Goal: Task Accomplishment & Management: Use online tool/utility

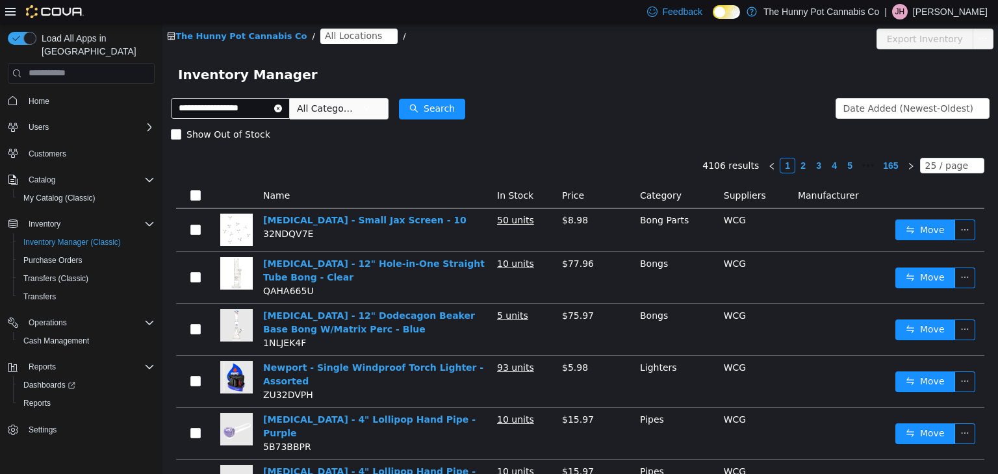
type input "**********"
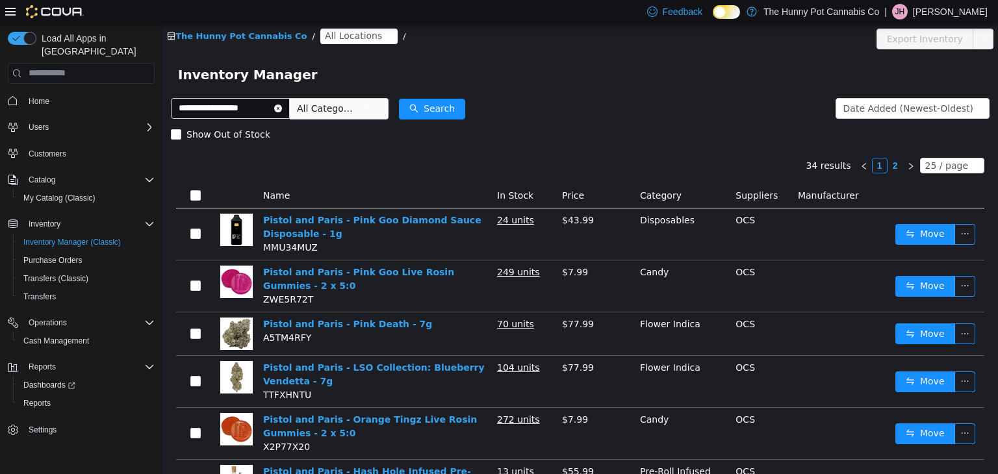
click at [333, 36] on span "All Locations" at bounding box center [353, 35] width 57 height 14
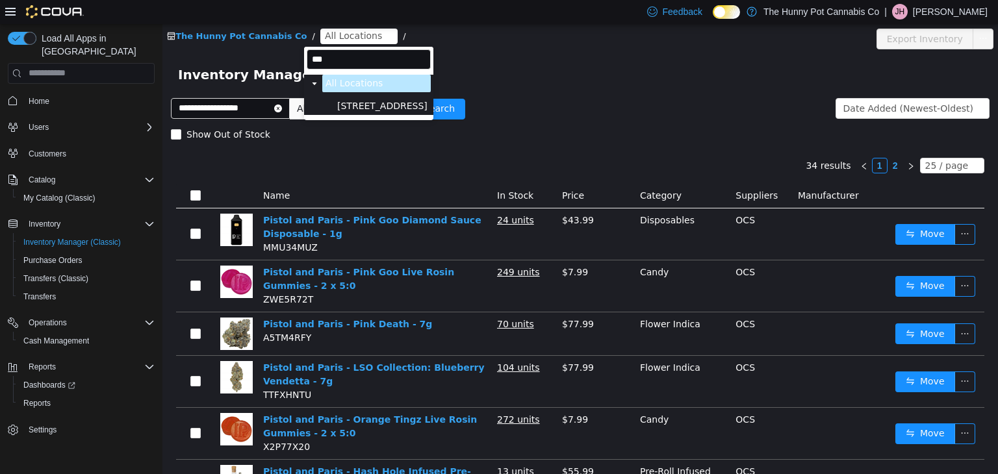
type input "***"
click at [349, 104] on span "600 Fleet St" at bounding box center [382, 105] width 90 height 11
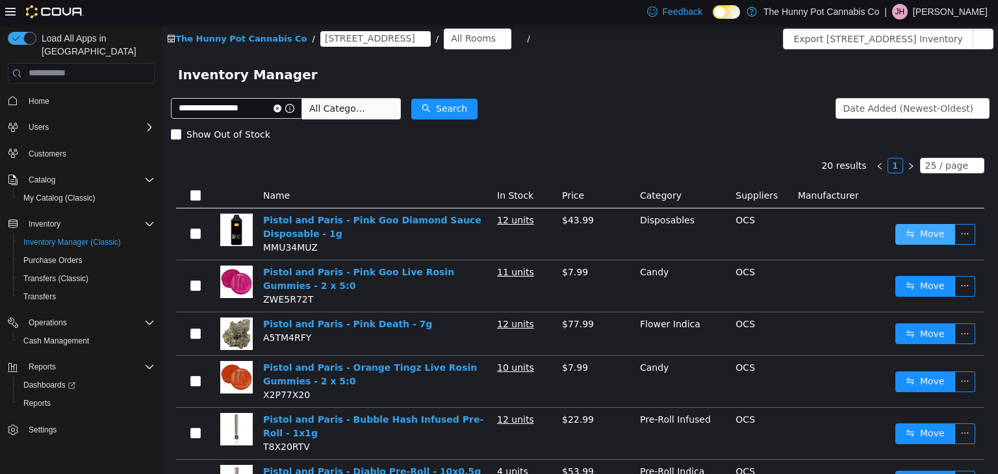
click at [919, 238] on button "Move" at bounding box center [925, 233] width 60 height 21
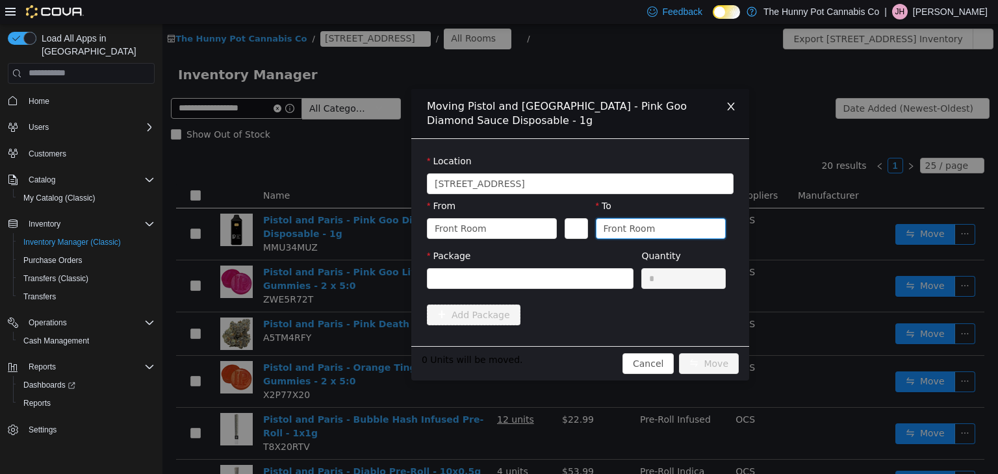
click at [635, 228] on div "Front Room" at bounding box center [629, 227] width 52 height 19
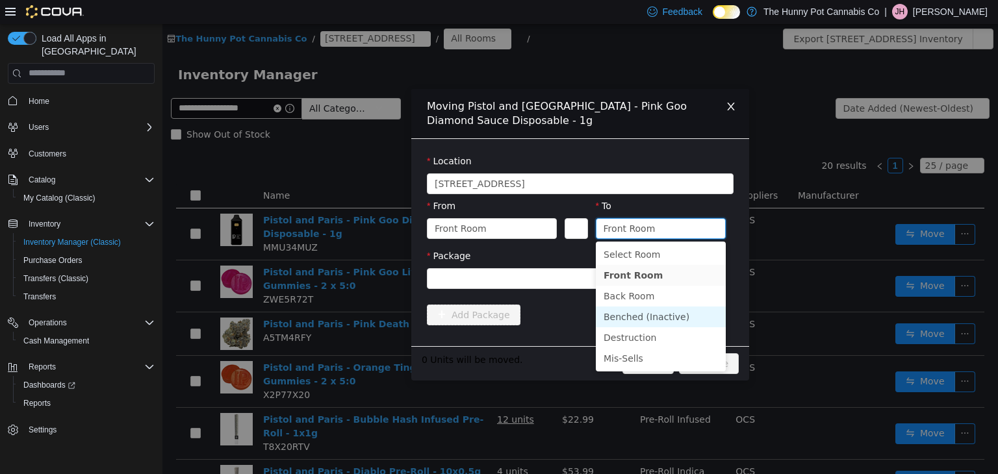
click at [615, 320] on li "Benched (Inactive)" at bounding box center [661, 316] width 130 height 21
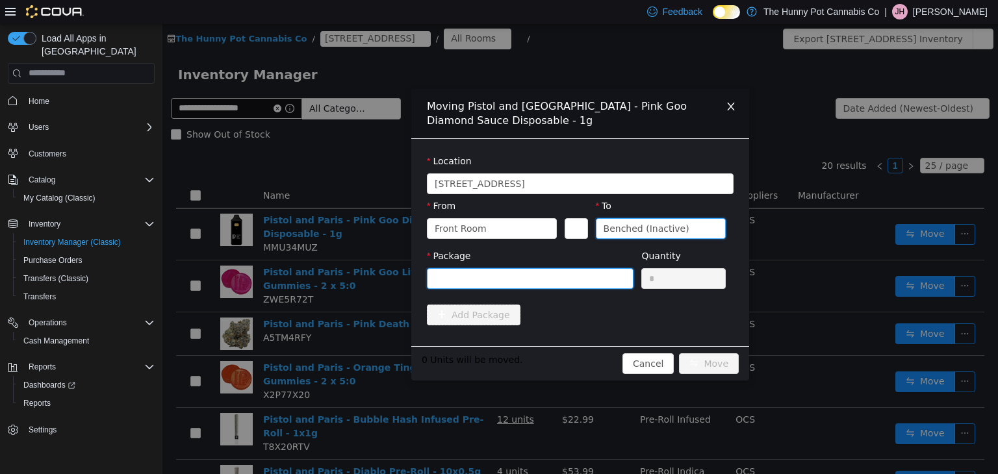
click at [544, 281] on div at bounding box center [526, 277] width 183 height 19
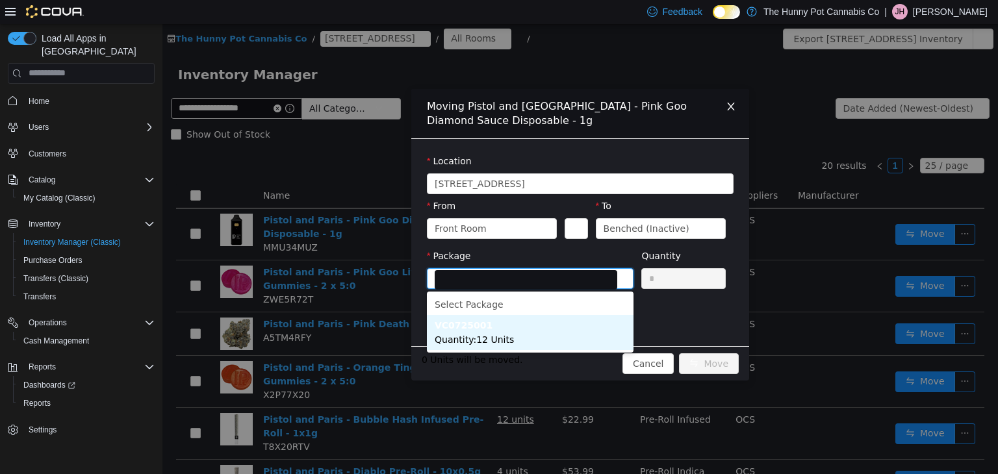
click at [521, 339] on li "VC0725001 Quantity : 12 Units" at bounding box center [530, 331] width 207 height 35
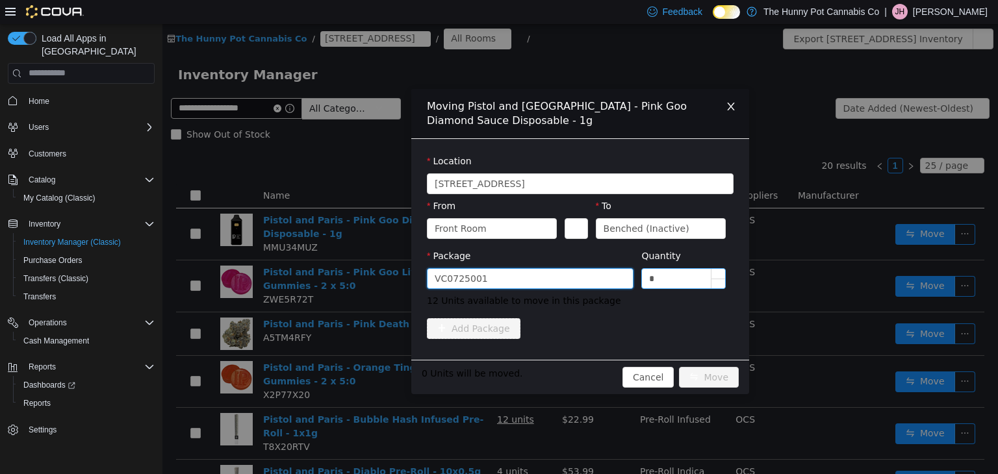
click at [670, 279] on input "*" at bounding box center [683, 277] width 83 height 19
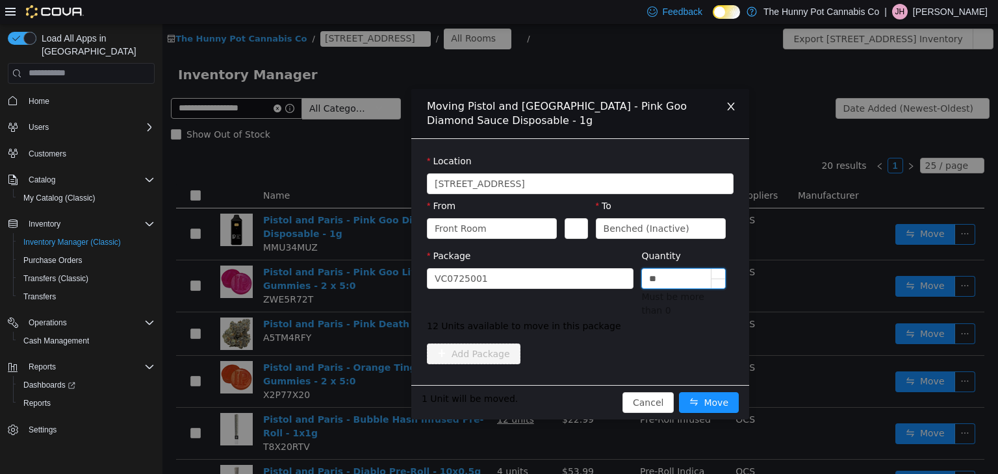
type input "**"
click at [679, 392] on button "Move" at bounding box center [709, 402] width 60 height 21
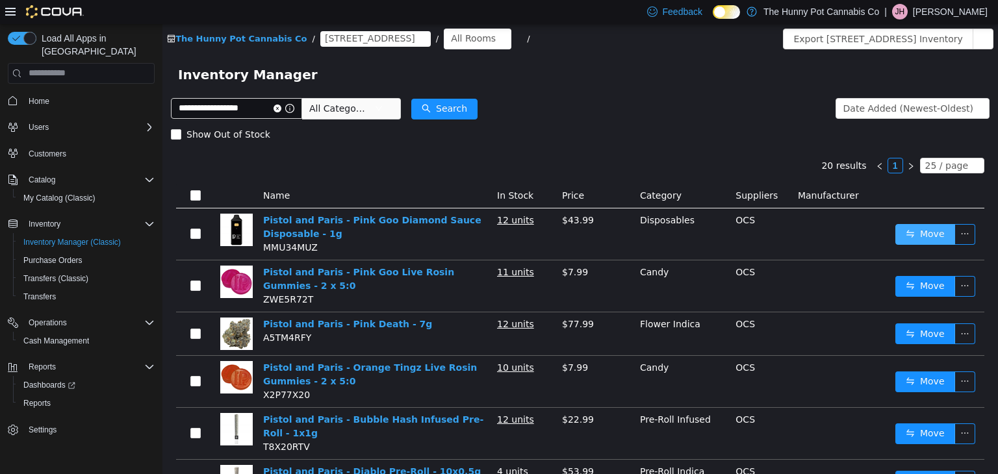
click at [925, 235] on button "Move" at bounding box center [925, 233] width 60 height 21
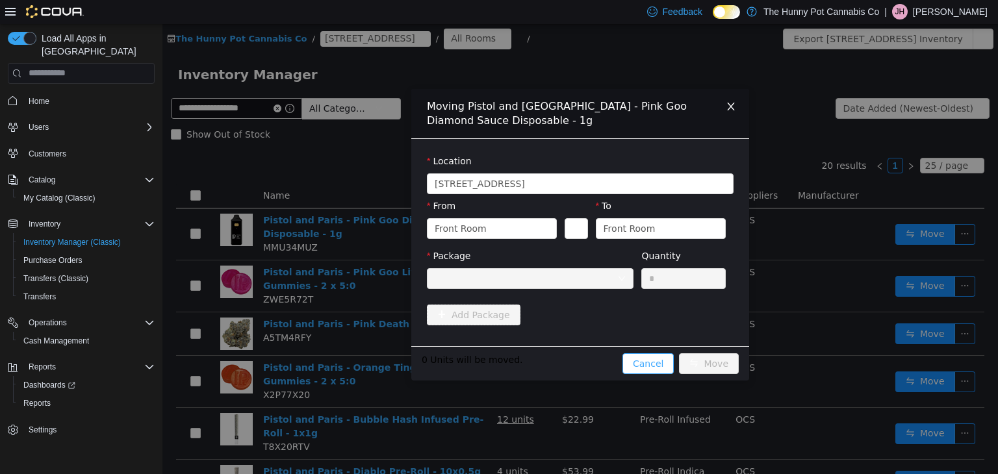
click at [638, 362] on button "Cancel" at bounding box center [647, 363] width 51 height 21
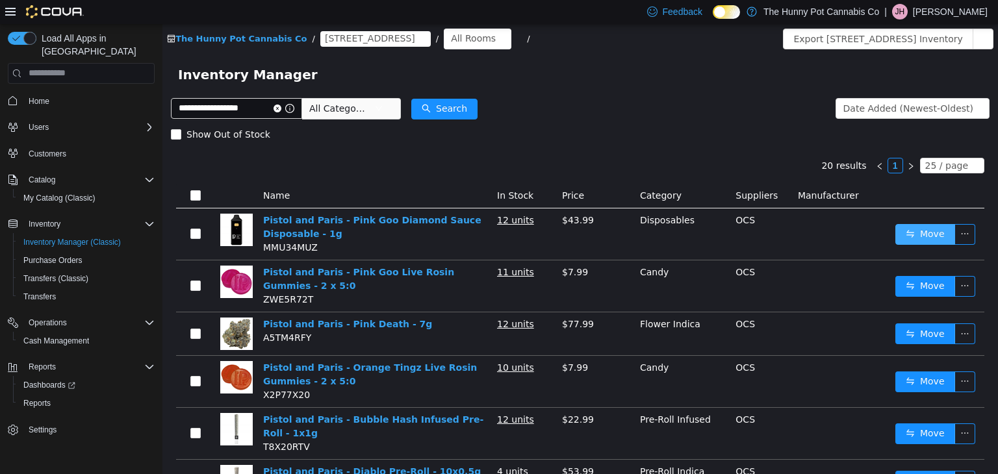
click at [939, 238] on button "Move" at bounding box center [925, 233] width 60 height 21
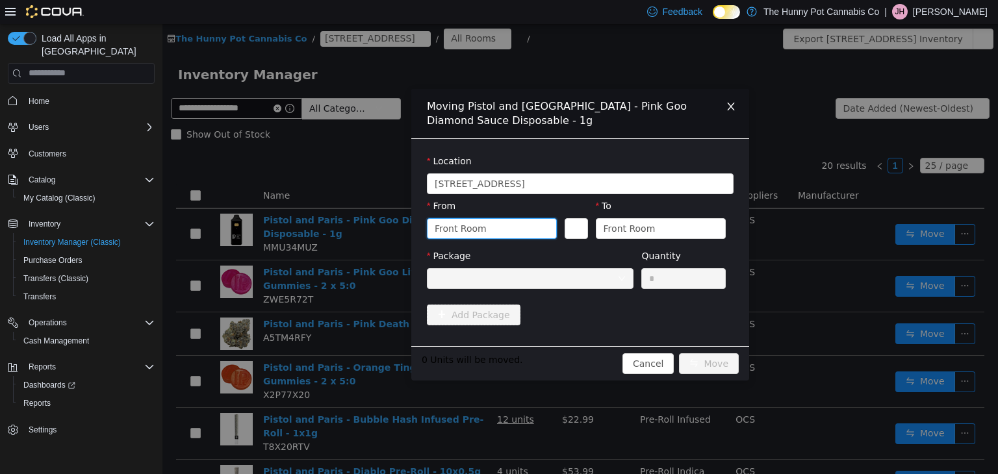
click at [522, 233] on div "Front Room" at bounding box center [488, 227] width 106 height 19
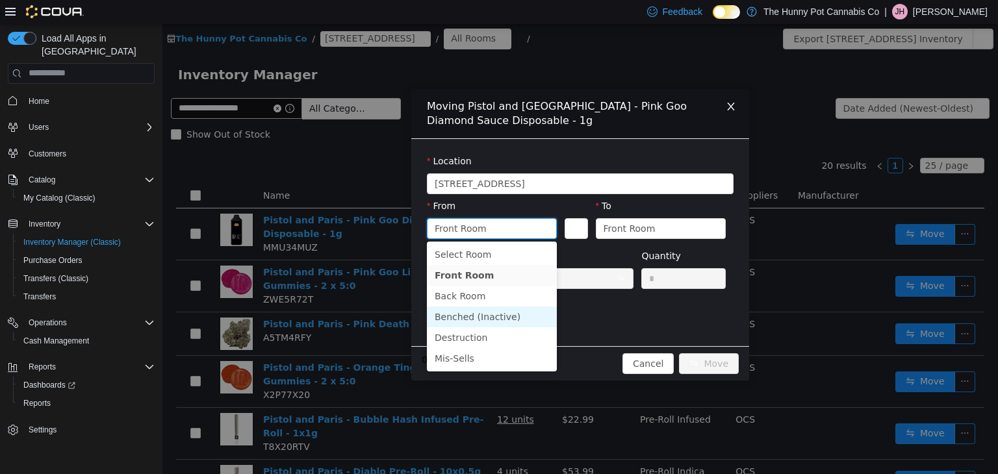
click at [493, 322] on li "Benched (Inactive)" at bounding box center [492, 316] width 130 height 21
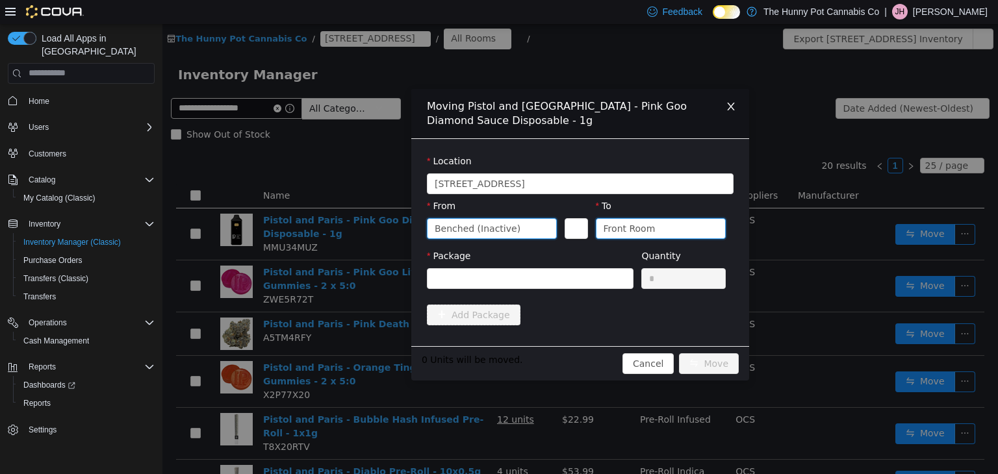
click at [625, 224] on div "Front Room" at bounding box center [629, 227] width 52 height 19
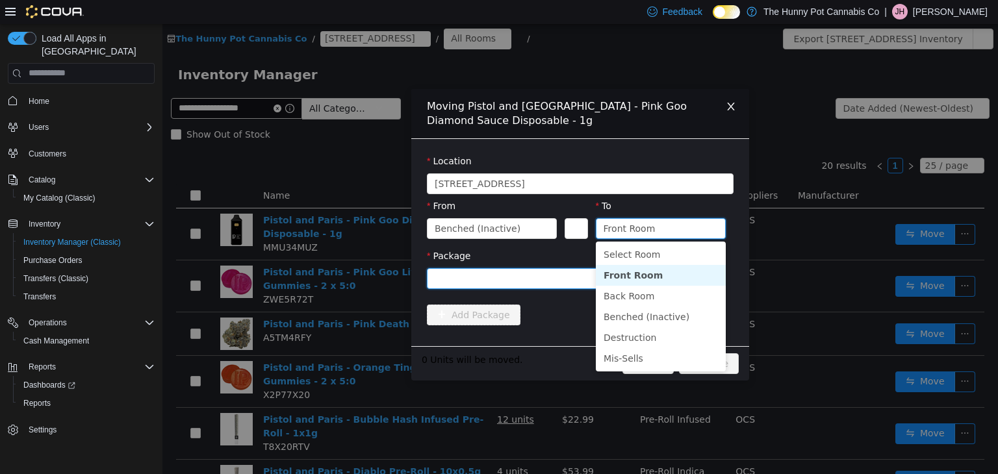
click at [545, 283] on div at bounding box center [526, 277] width 183 height 19
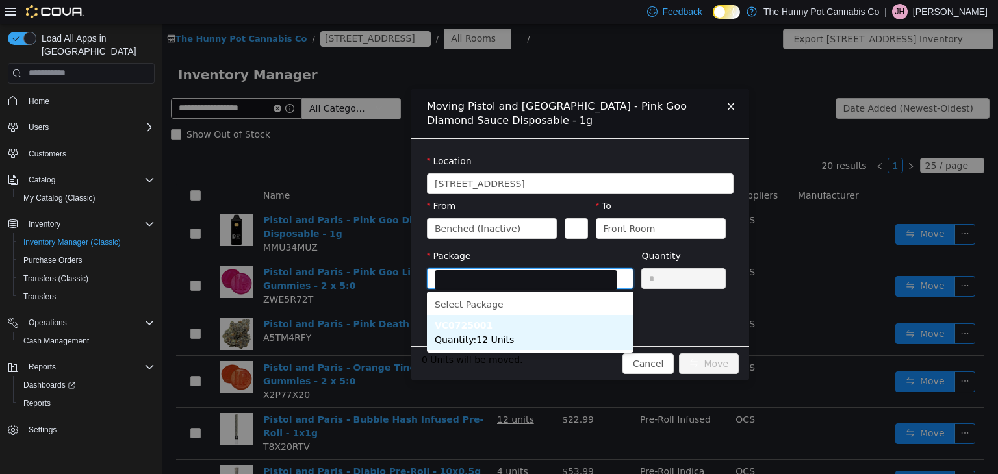
click at [531, 333] on li "VC0725001 Quantity : 12 Units" at bounding box center [530, 331] width 207 height 35
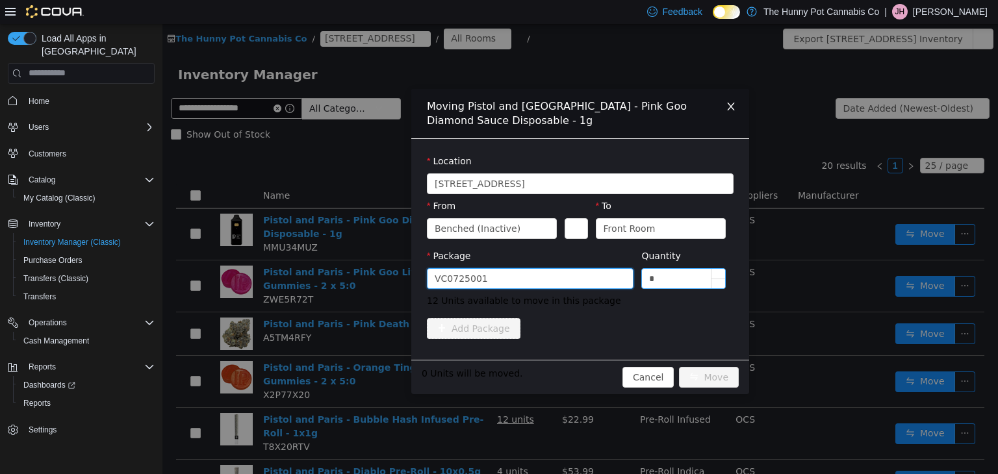
click at [654, 283] on input "*" at bounding box center [683, 277] width 83 height 19
type input "**"
click at [717, 311] on div "Package VC0725001 Quantity ** 12 Units available to move in this package" at bounding box center [580, 281] width 307 height 64
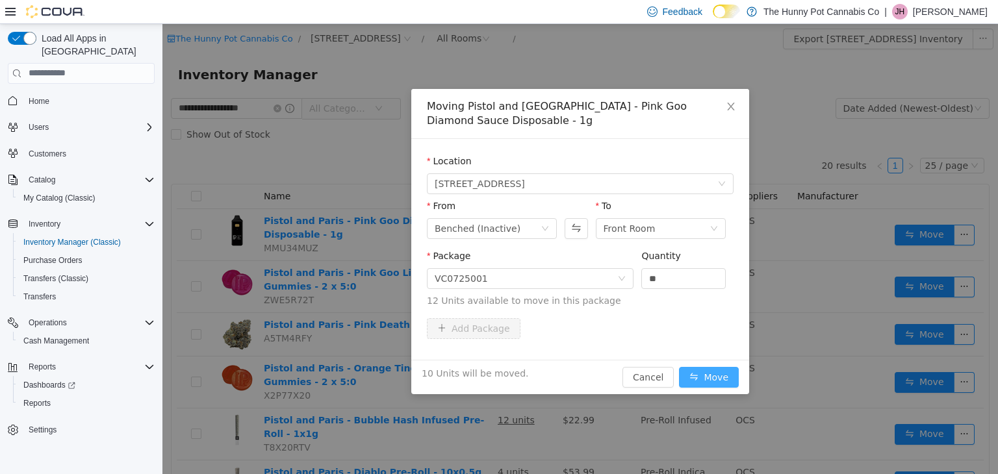
click at [710, 373] on button "Move" at bounding box center [709, 376] width 60 height 21
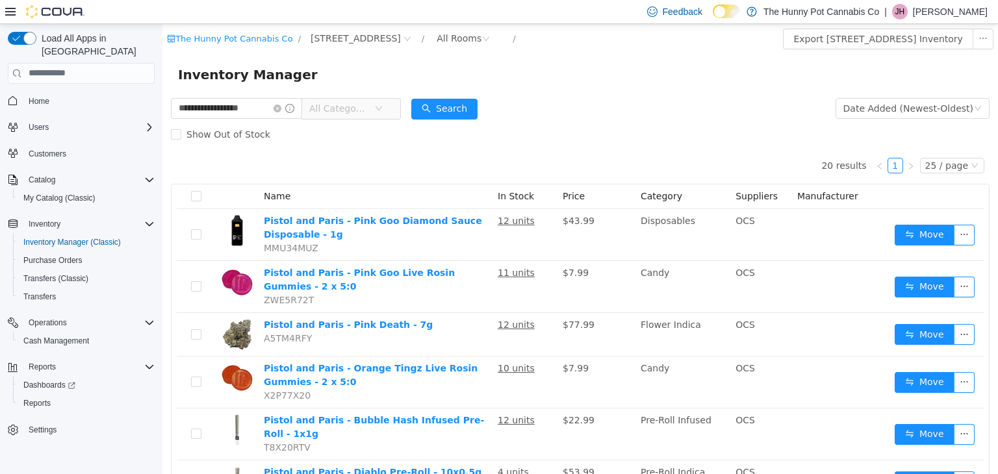
click at [729, 10] on icon at bounding box center [726, 12] width 5 height 6
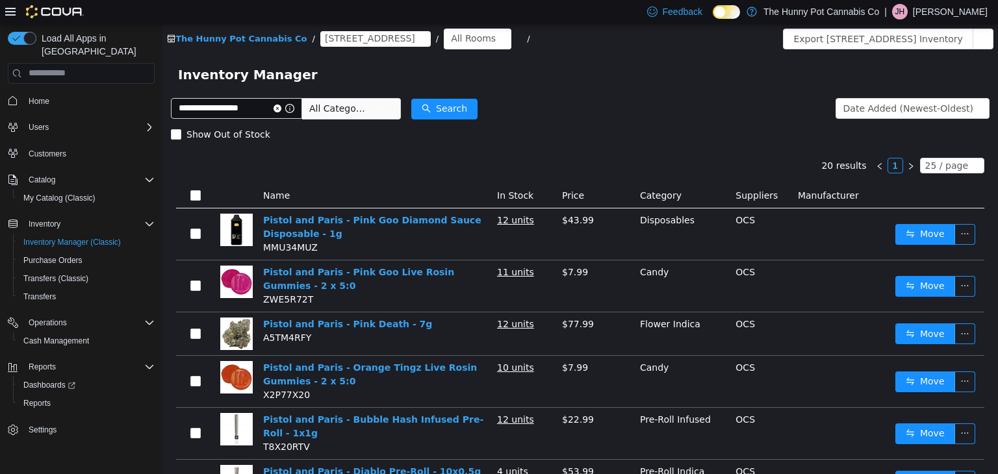
click at [730, 10] on icon at bounding box center [726, 11] width 7 height 7
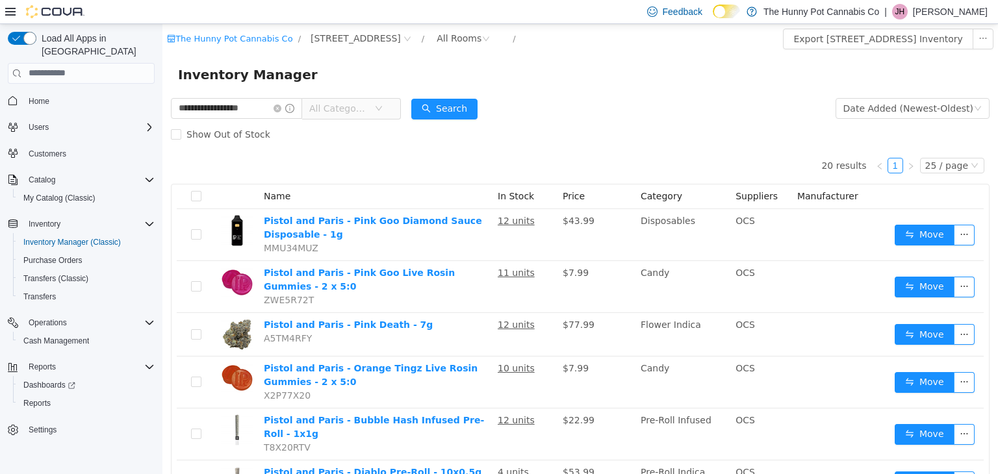
click at [637, 121] on div "Show Out of Stock" at bounding box center [580, 134] width 819 height 26
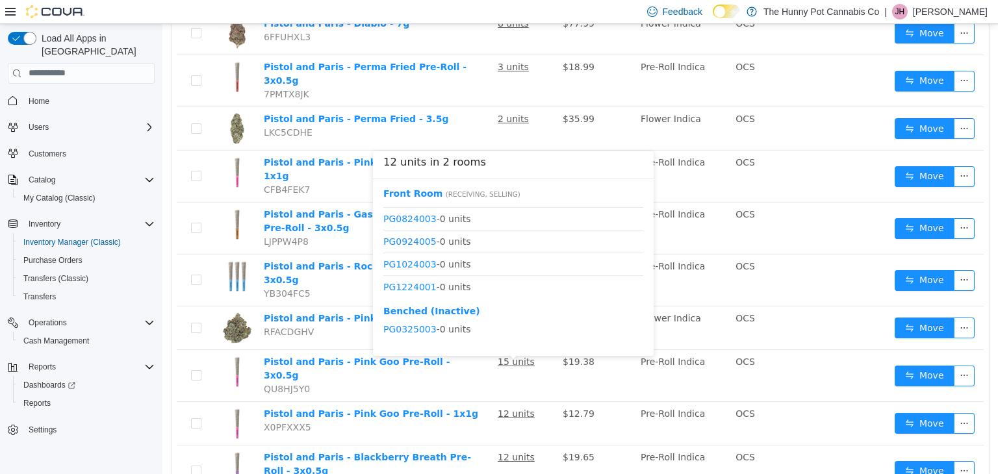
scroll to position [174, 0]
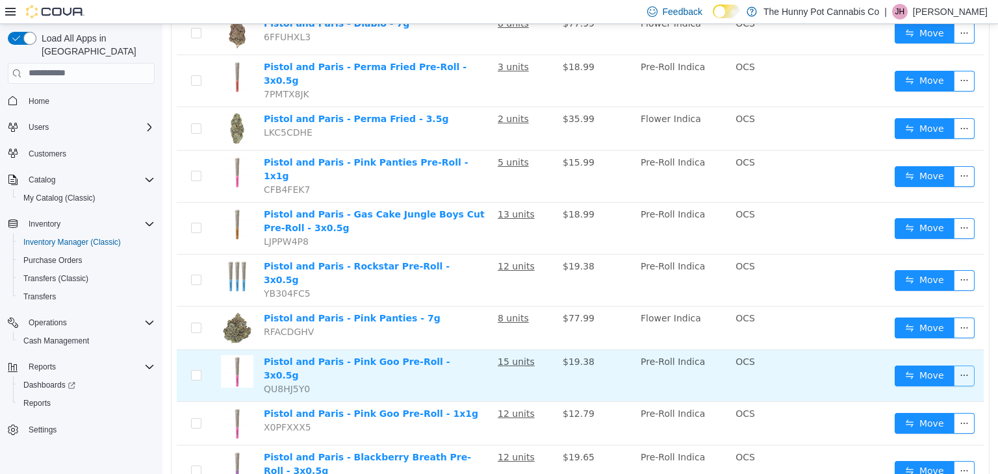
click at [957, 365] on button "button" at bounding box center [964, 375] width 21 height 21
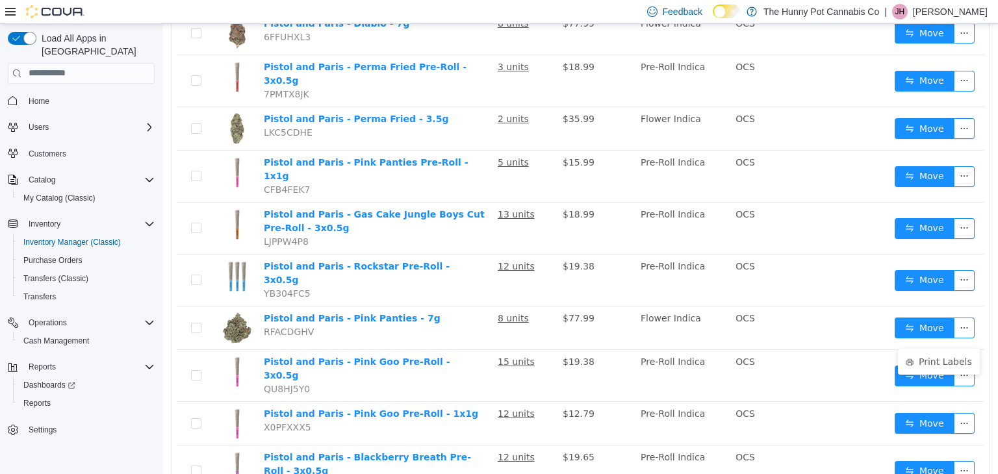
click at [938, 9] on p "Jason Harrison" at bounding box center [950, 12] width 75 height 16
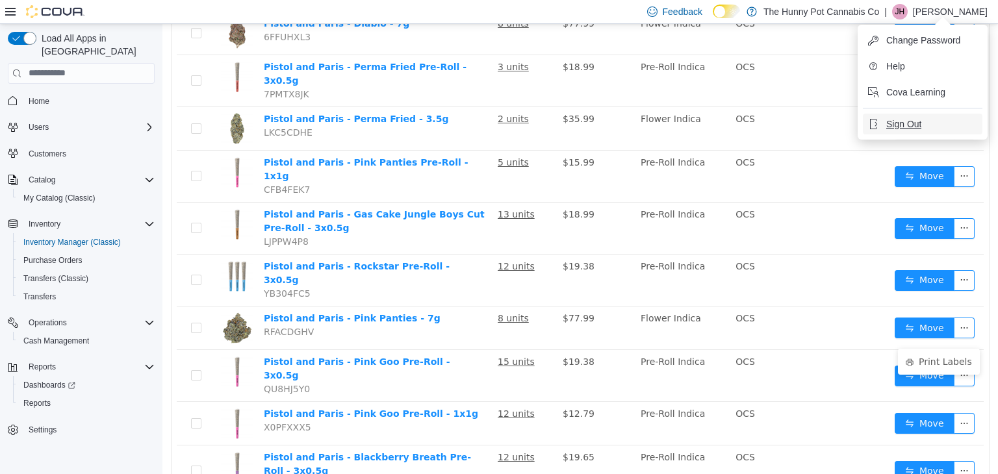
click at [915, 118] on span "Sign Out" at bounding box center [903, 124] width 35 height 13
